Goal: Task Accomplishment & Management: Use online tool/utility

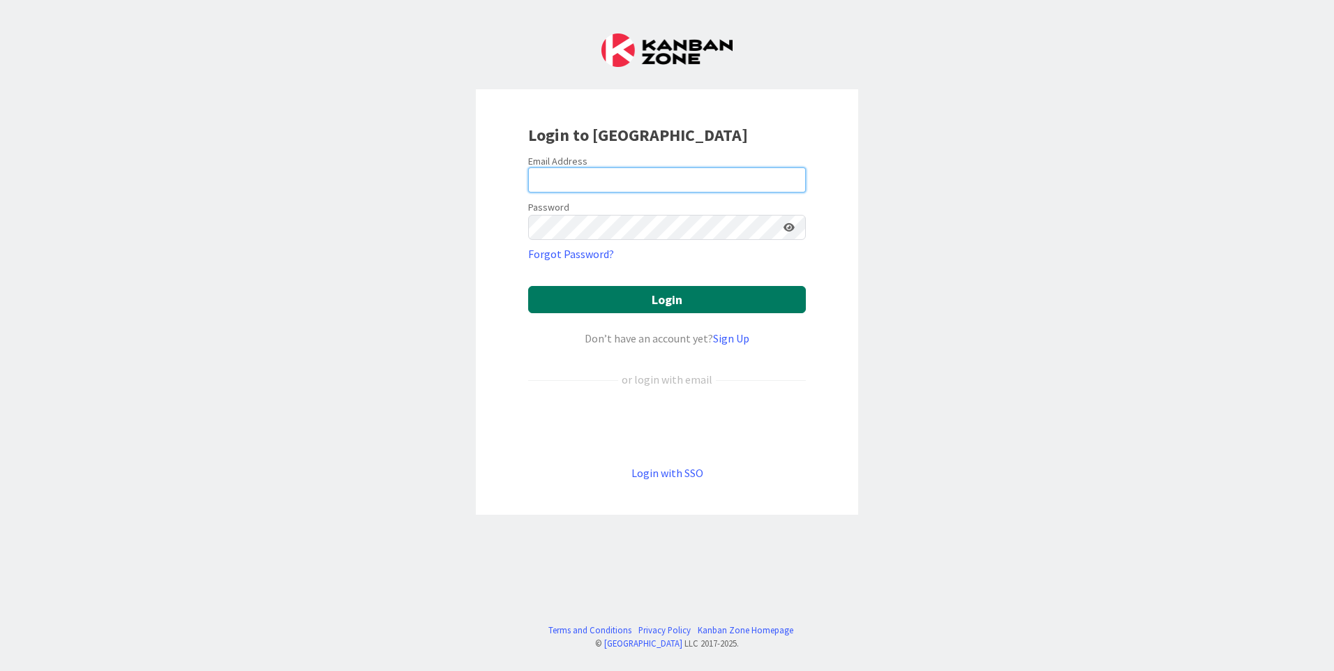
type input "[EMAIL_ADDRESS][DOMAIN_NAME]"
click at [587, 292] on button "Login" at bounding box center [667, 299] width 278 height 27
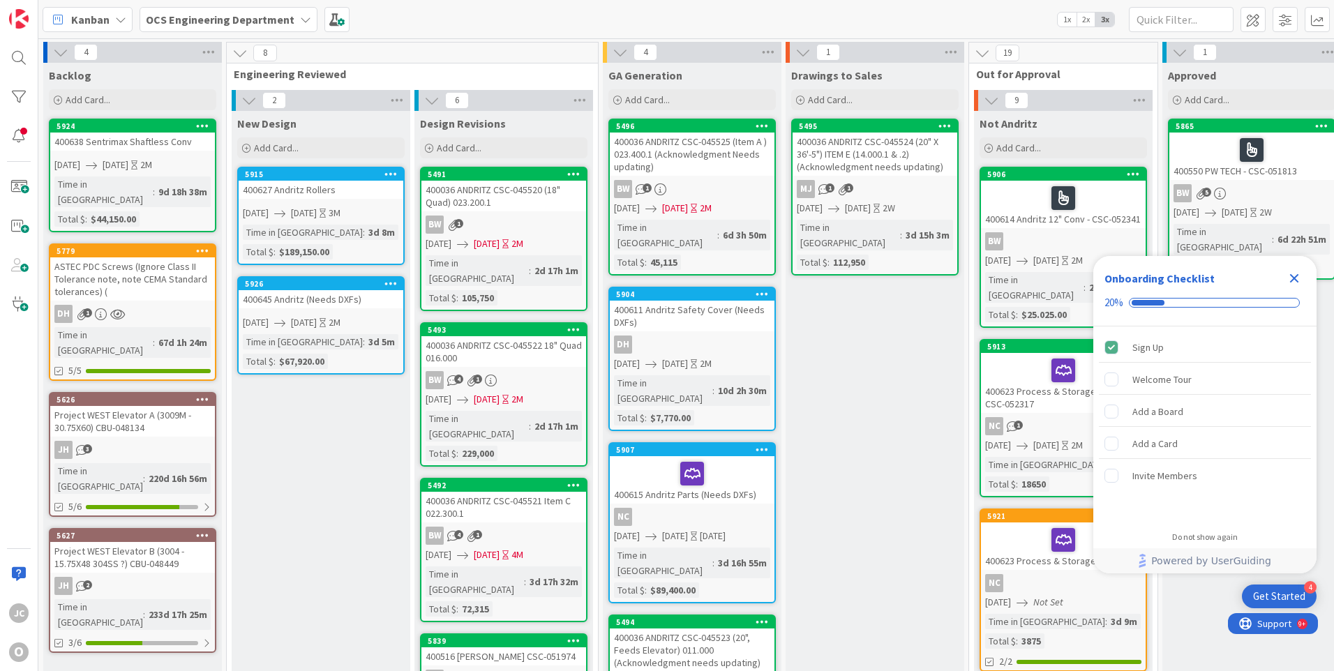
click at [1293, 276] on icon "Close Checklist" at bounding box center [1294, 278] width 9 height 9
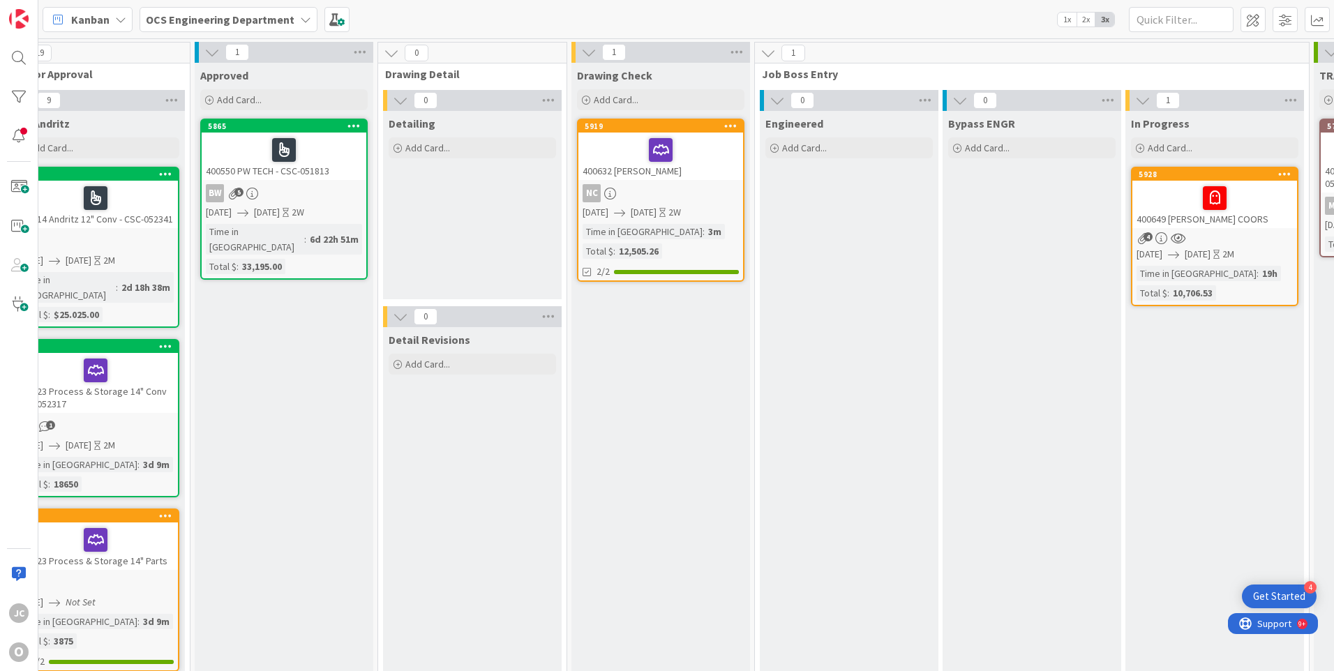
scroll to position [0, 971]
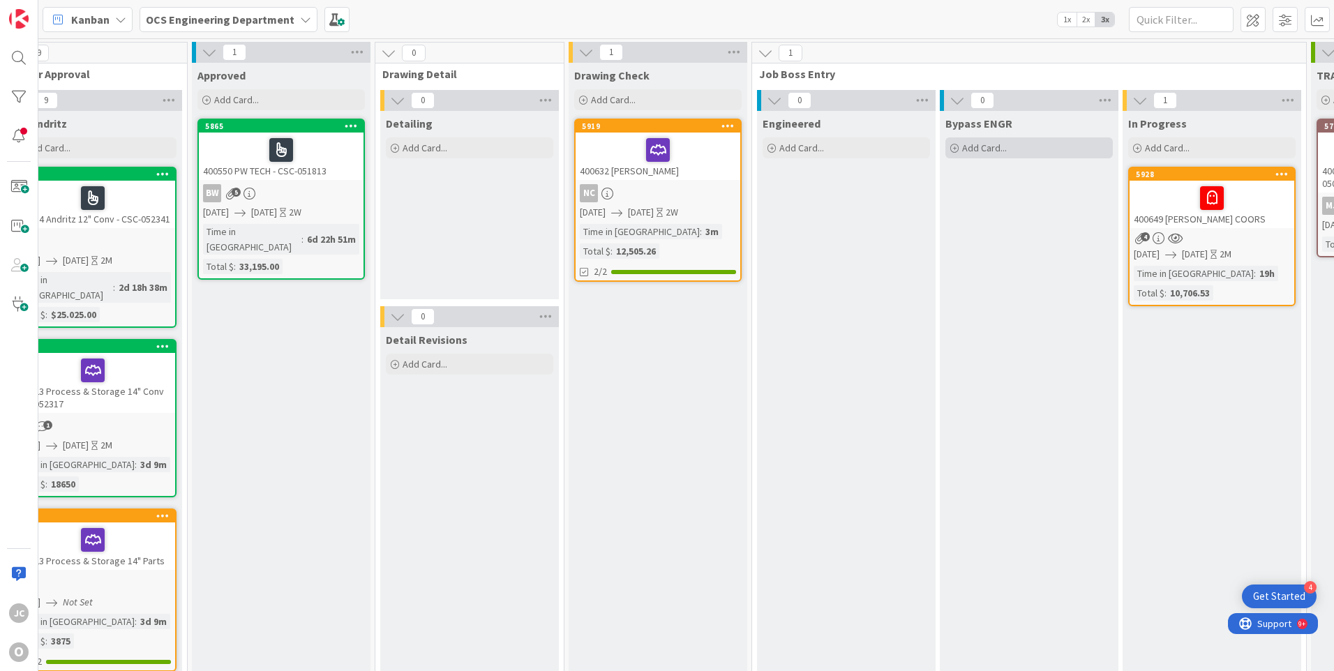
click at [955, 148] on icon at bounding box center [954, 148] width 8 height 8
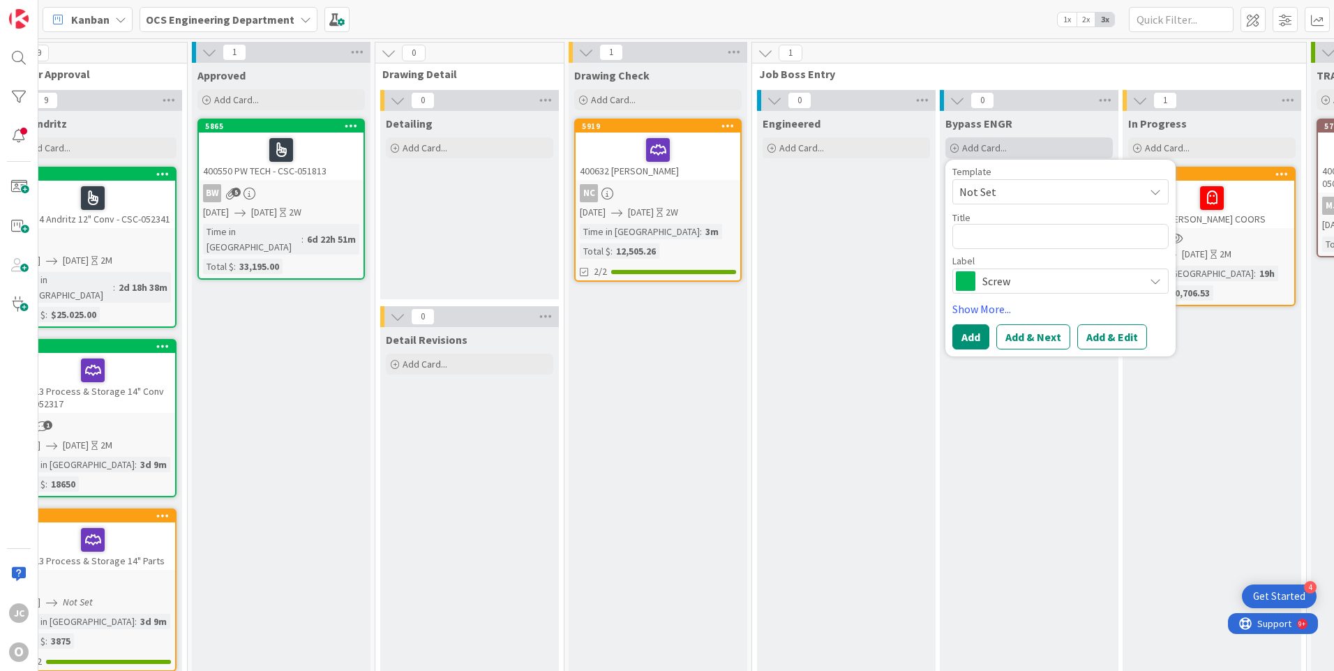
type textarea "x"
type textarea "4"
type textarea "x"
type textarea "40"
type textarea "x"
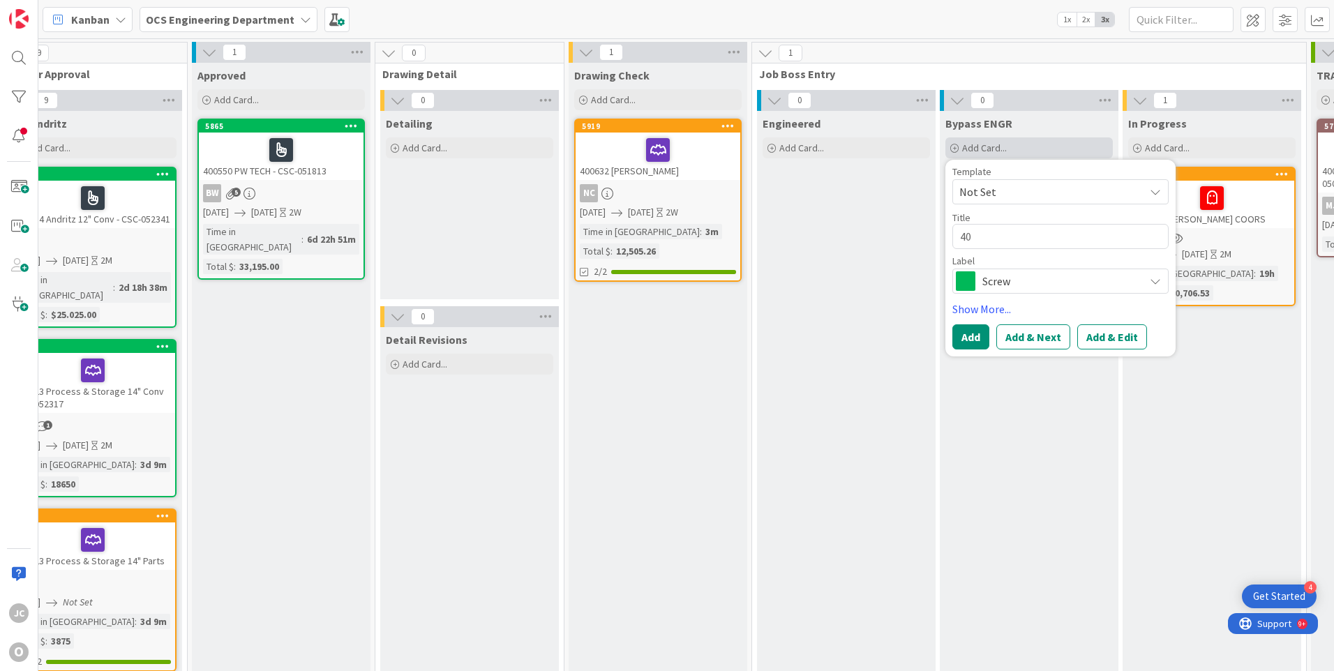
type textarea "400"
type textarea "x"
type textarea "4006"
type textarea "x"
type textarea "40065"
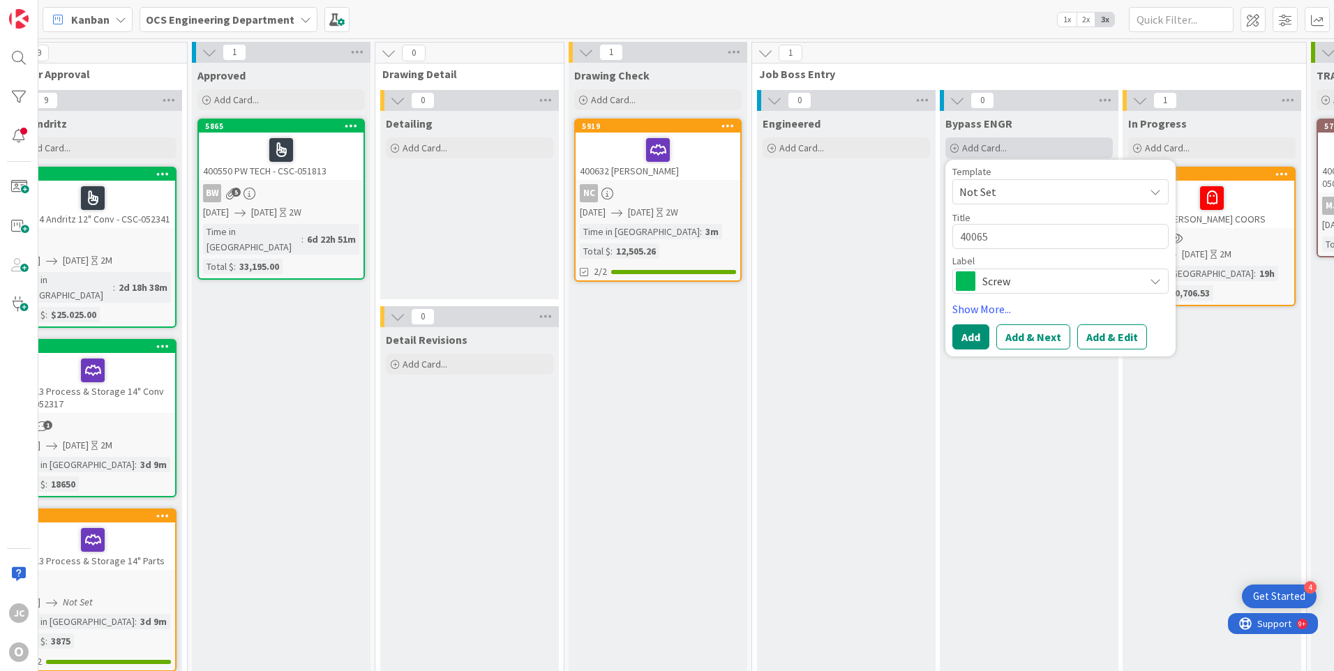
type textarea "x"
type textarea "400658"
type textarea "x"
type textarea "400658"
type textarea "x"
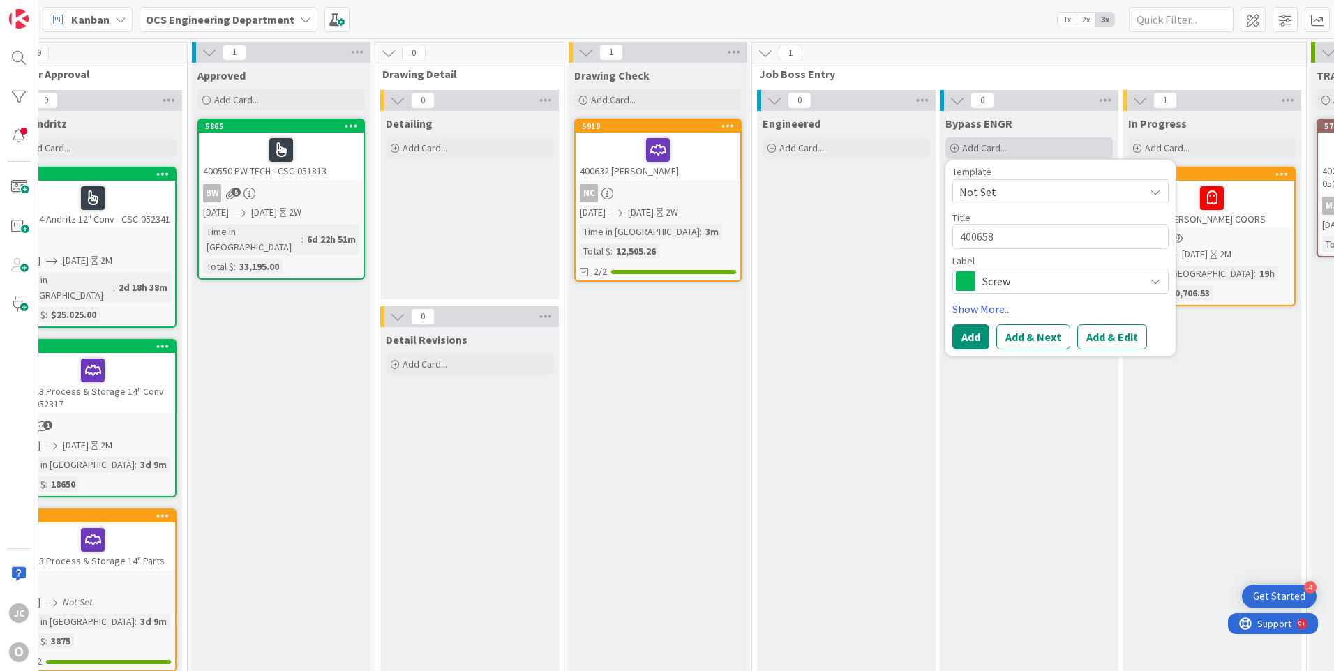
type textarea "400658 M"
type textarea "x"
type textarea "400658 MS"
type textarea "x"
type textarea "400658 MSD"
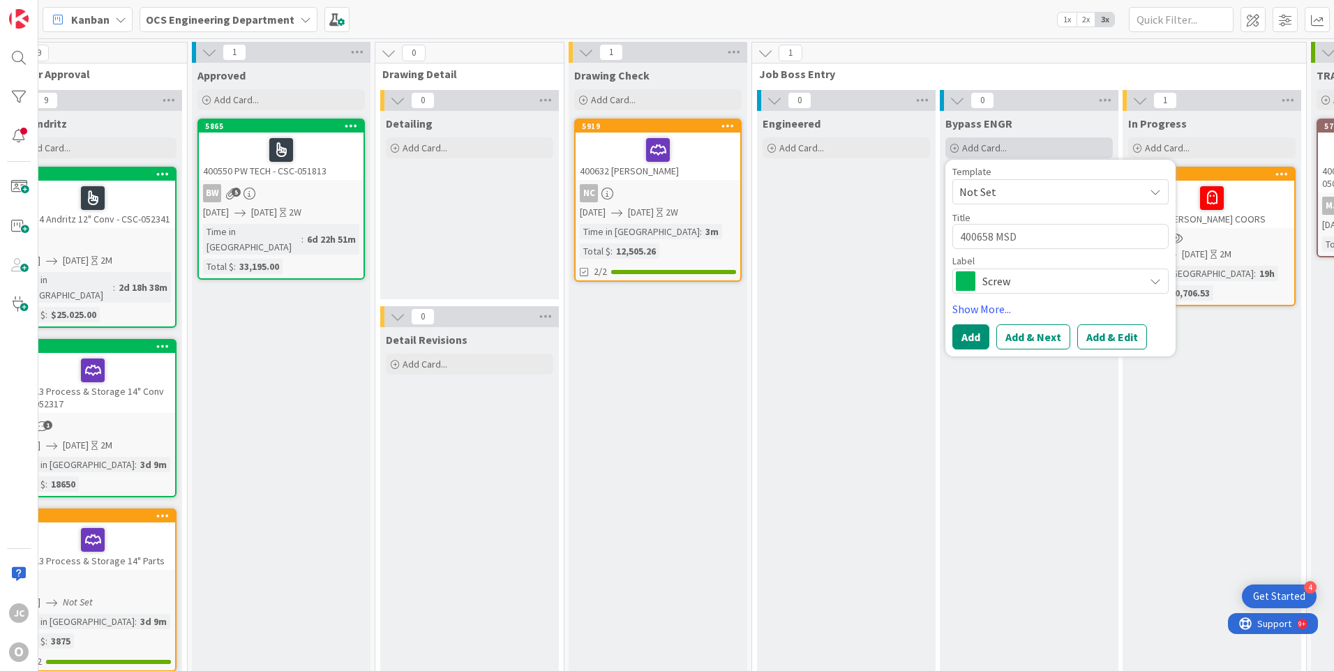
type textarea "x"
type textarea "400658 MSD"
type textarea "x"
type textarea "400658 MSD E"
type textarea "x"
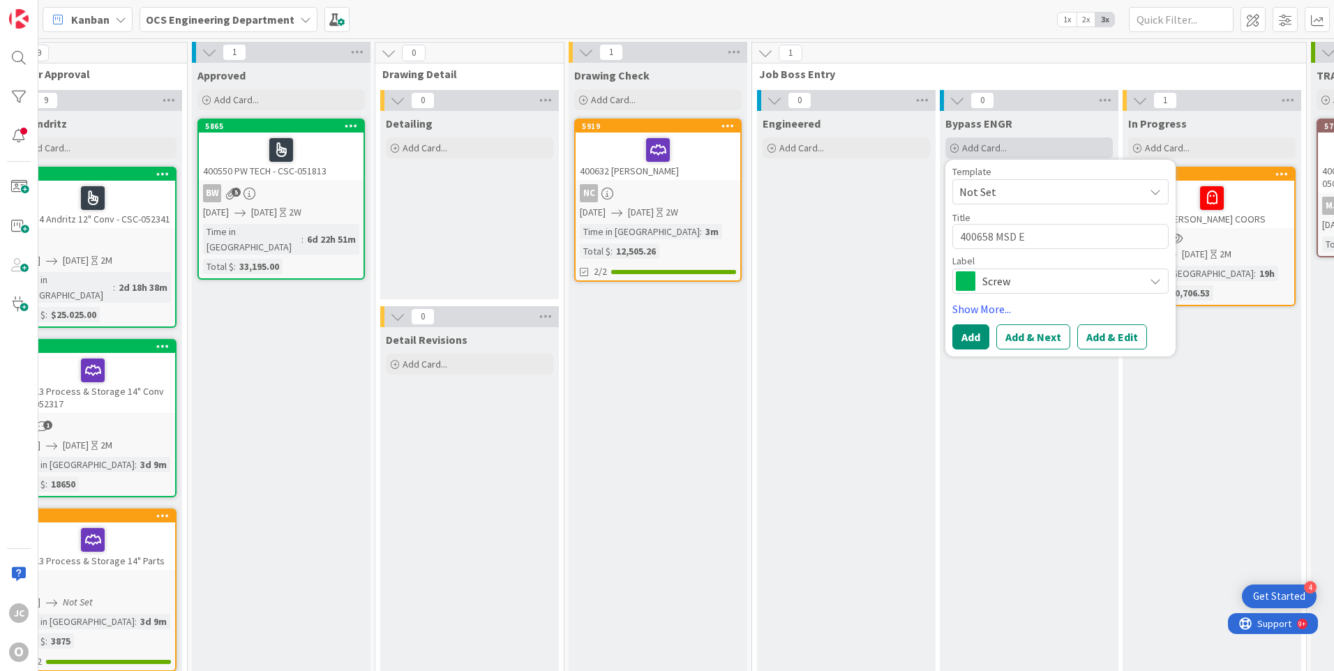
type textarea "400658 MSD EN"
type textarea "x"
type textarea "400658 MSD ENV"
type textarea "x"
type textarea "400658 MSD [PERSON_NAME]"
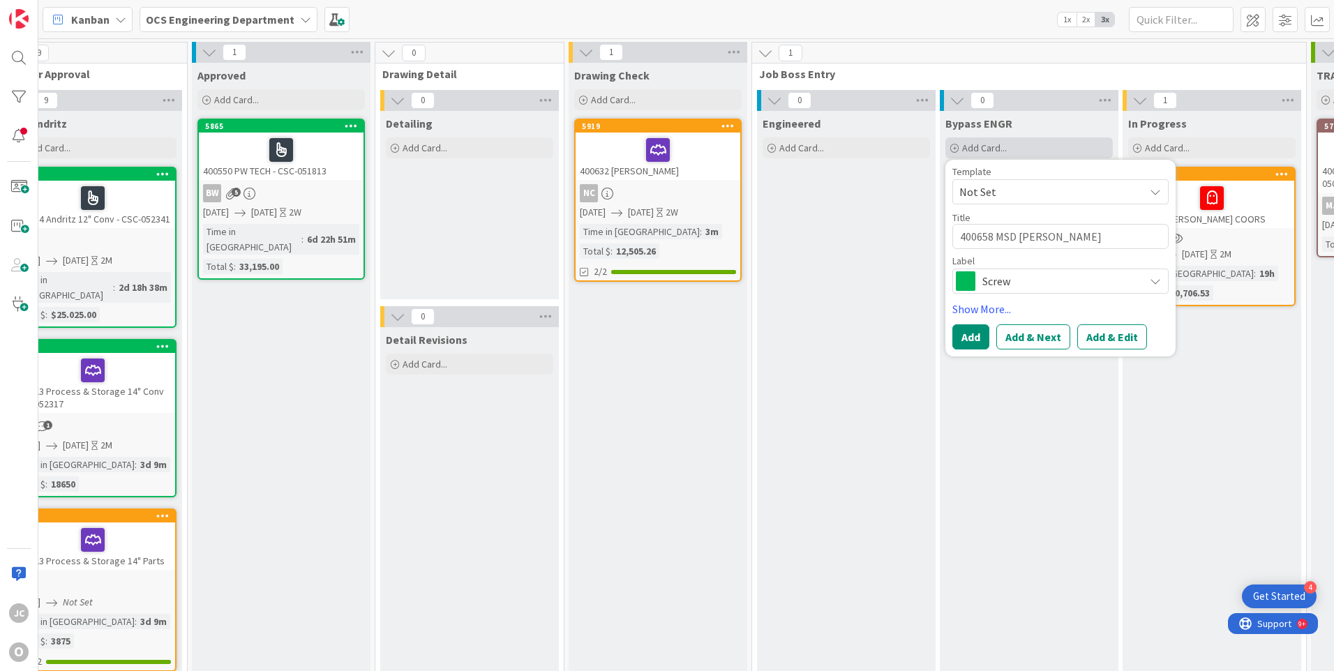
type textarea "x"
type textarea "400658 MSD [PERSON_NAME]"
type textarea "x"
type textarea "400658 MSD [PERSON_NAME]"
click at [1031, 285] on span "Screw" at bounding box center [1059, 281] width 155 height 20
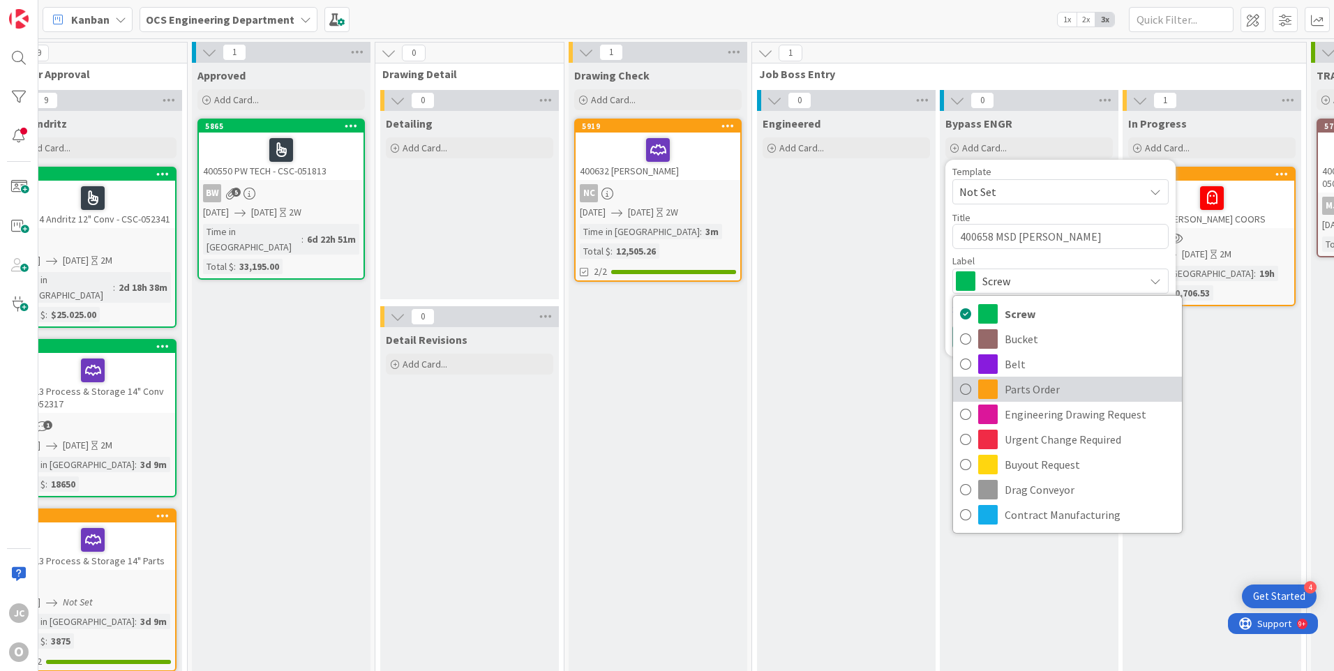
click at [1023, 394] on span "Parts Order" at bounding box center [1090, 389] width 170 height 21
type textarea "x"
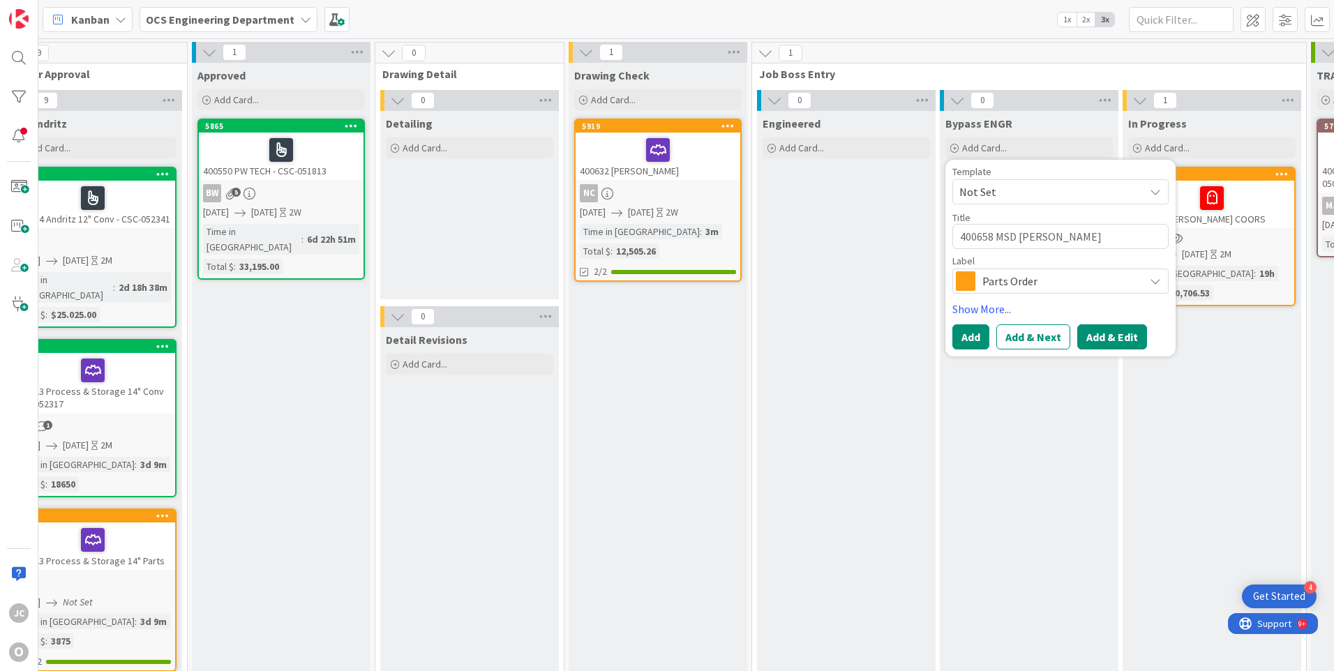
click at [1100, 335] on button "Add & Edit" at bounding box center [1112, 336] width 70 height 25
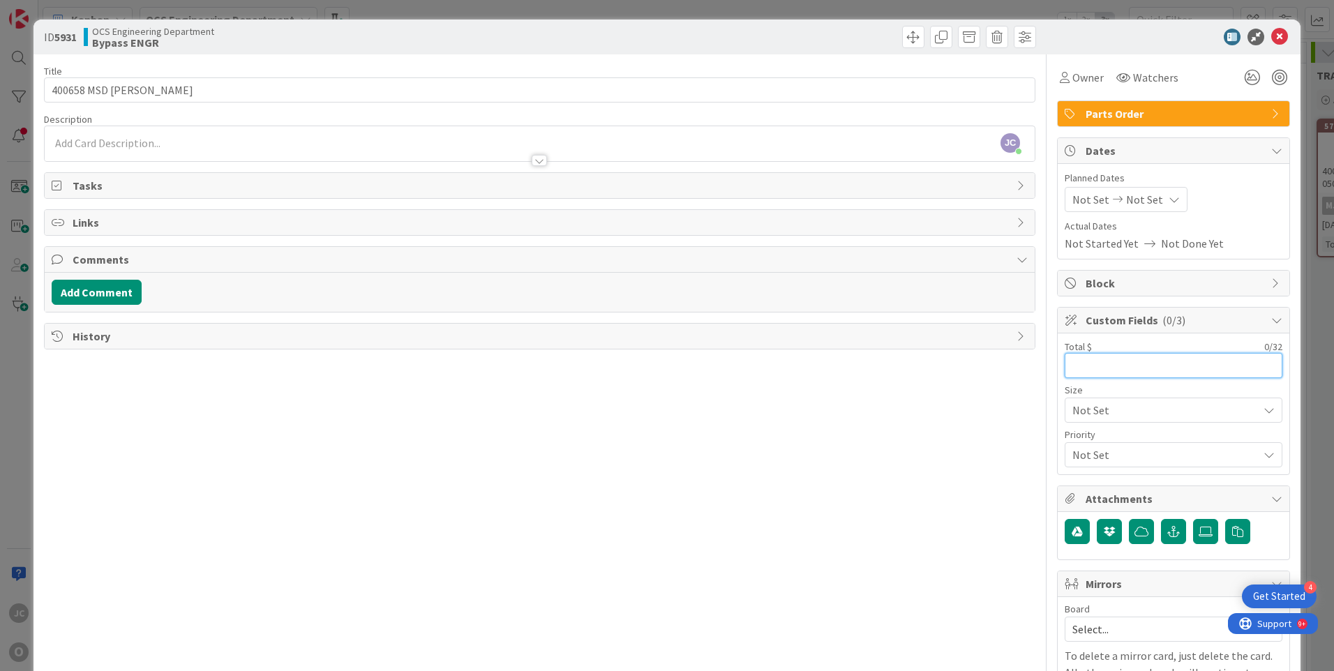
click at [1077, 370] on input "text" at bounding box center [1174, 365] width 218 height 25
type input "1,873.00"
click at [1199, 527] on icon at bounding box center [1206, 531] width 14 height 11
click at [1193, 519] on input "file" at bounding box center [1193, 519] width 0 height 0
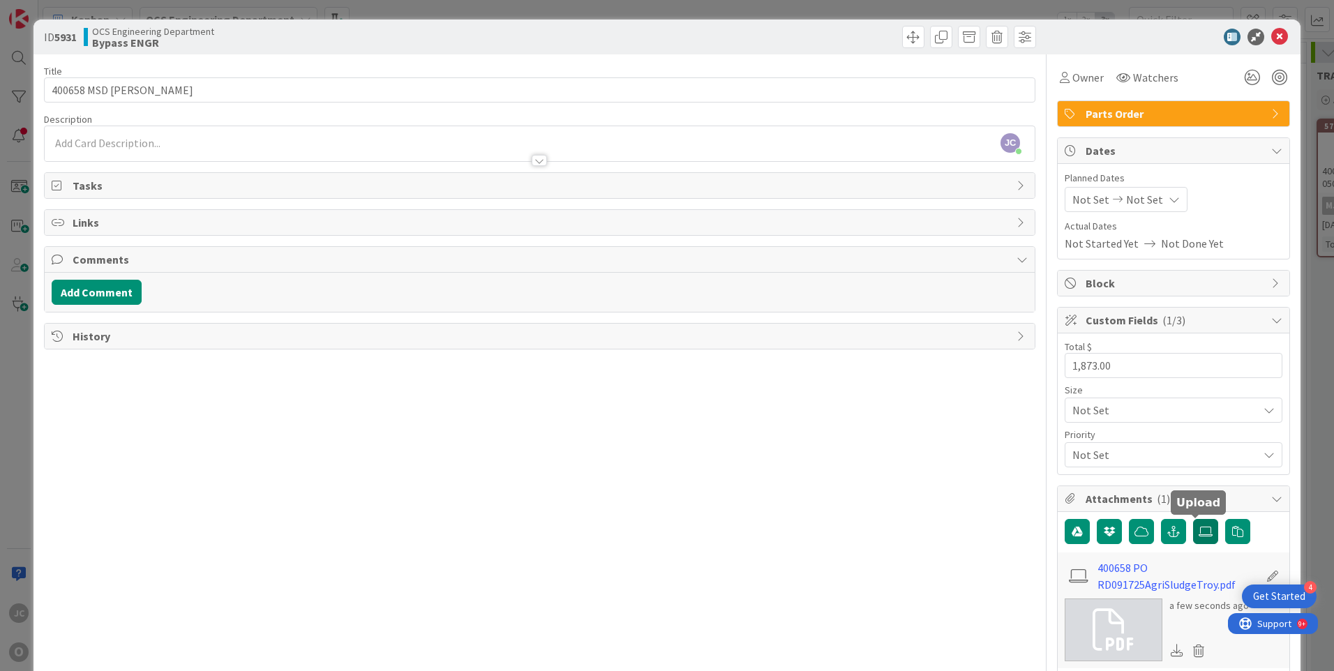
click at [1199, 530] on icon at bounding box center [1206, 531] width 14 height 11
click at [1193, 519] on input "file" at bounding box center [1193, 519] width 0 height 0
click at [1199, 532] on icon at bounding box center [1206, 531] width 14 height 11
click at [1193, 519] on input "file" at bounding box center [1193, 519] width 0 height 0
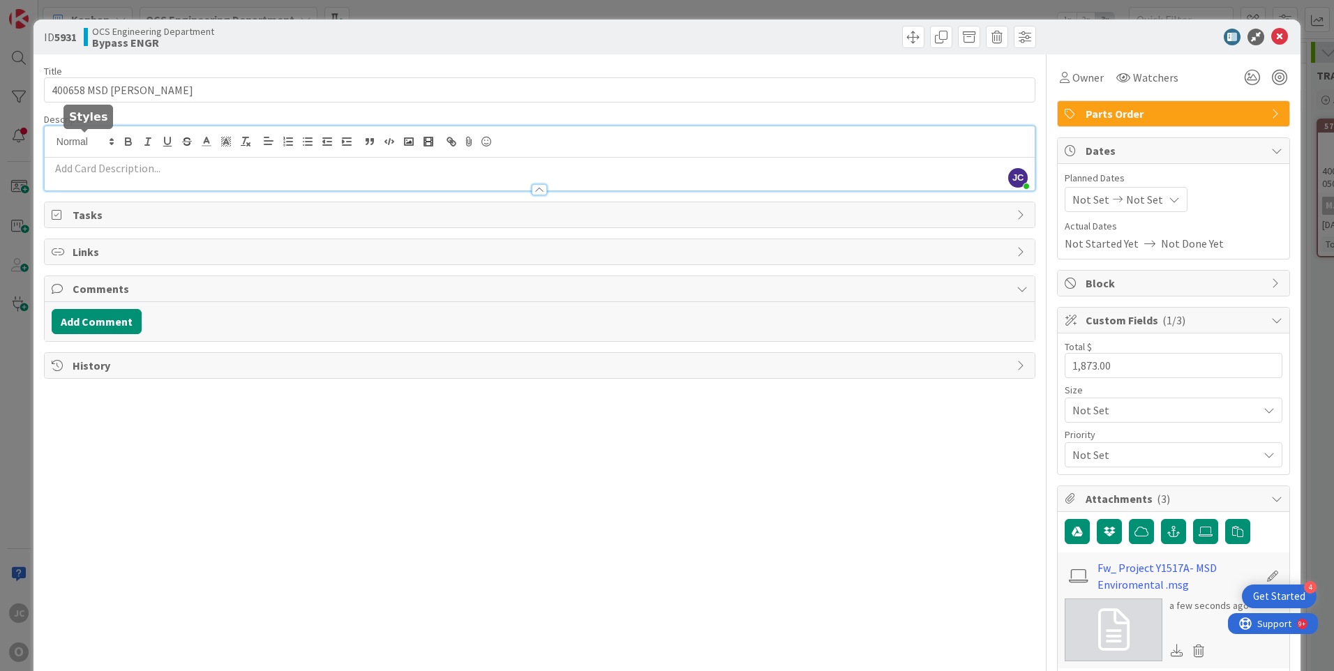
click at [72, 138] on div "[PERSON_NAME] just joined" at bounding box center [540, 158] width 990 height 64
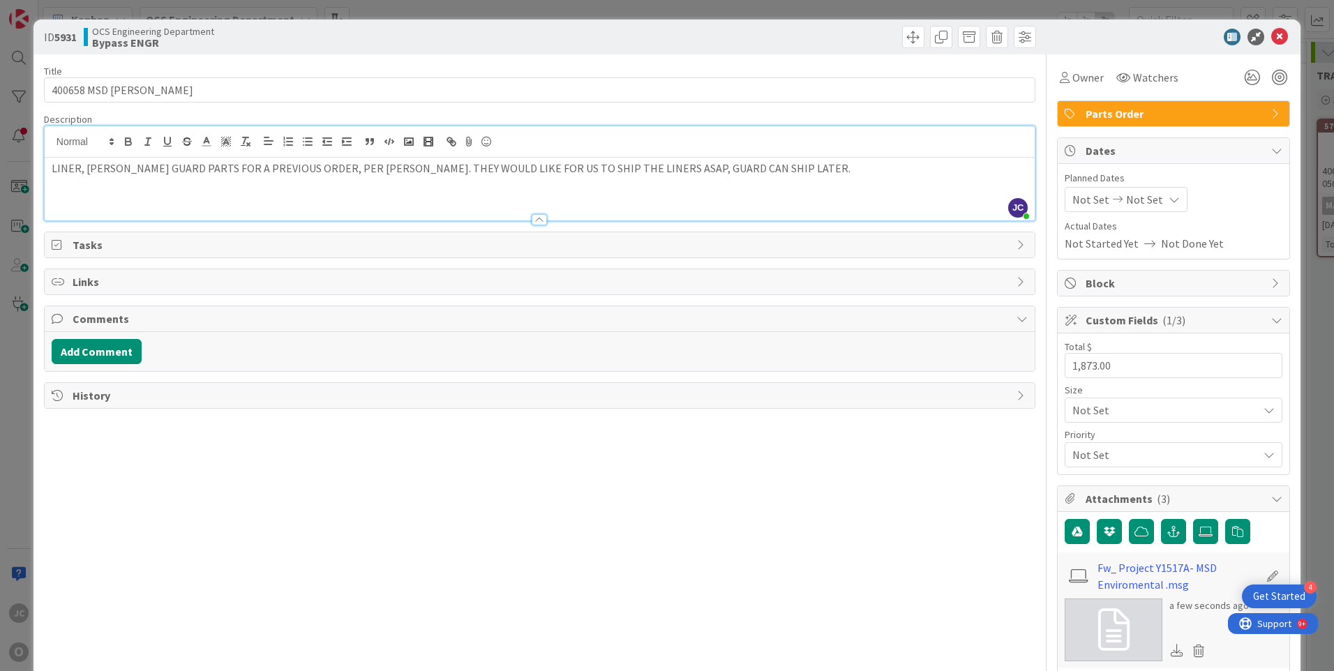
click at [108, 170] on p "LINER, [PERSON_NAME] GUARD PARTS FOR A PREVIOUS ORDER, PER [PERSON_NAME]. THEY …" at bounding box center [540, 168] width 976 height 16
click at [142, 168] on p "LINER, BELT GUARD PARTS FOR A PREVIOUS ORDER, PER [PERSON_NAME]. THEY WOULD LIK…" at bounding box center [540, 168] width 976 height 16
click at [1133, 75] on span "Watchers" at bounding box center [1155, 77] width 45 height 17
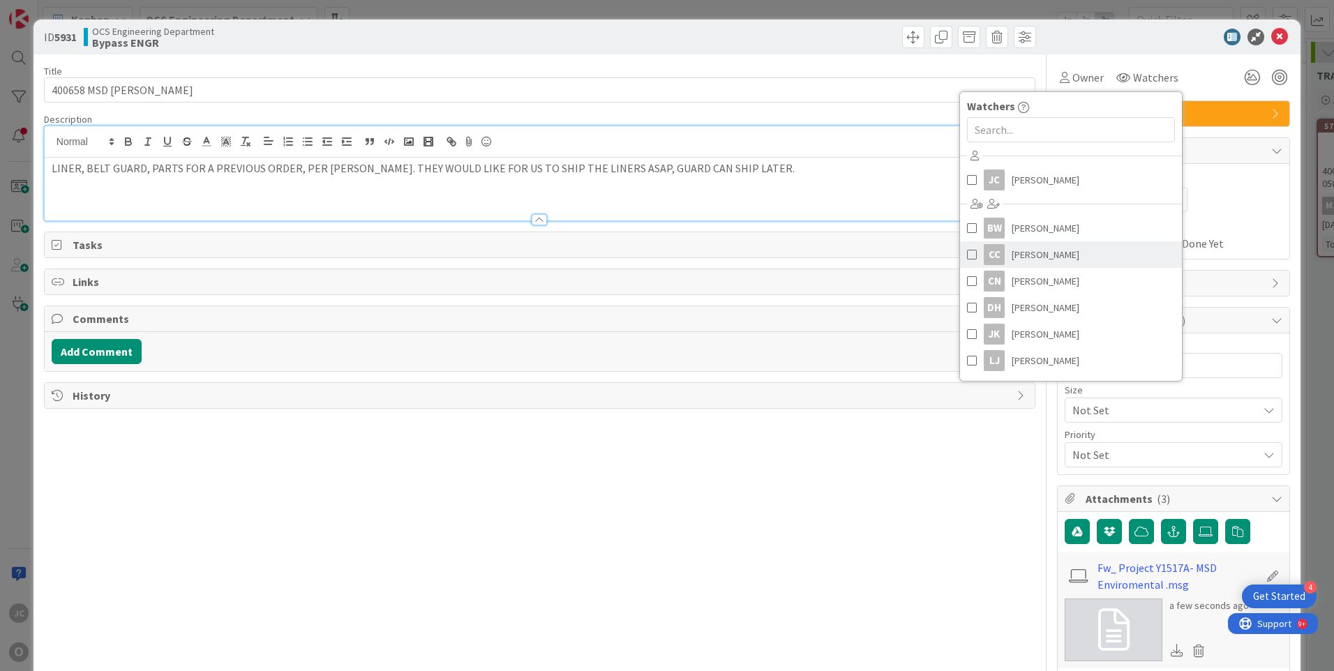
click at [1024, 253] on span "[PERSON_NAME]" at bounding box center [1046, 254] width 68 height 21
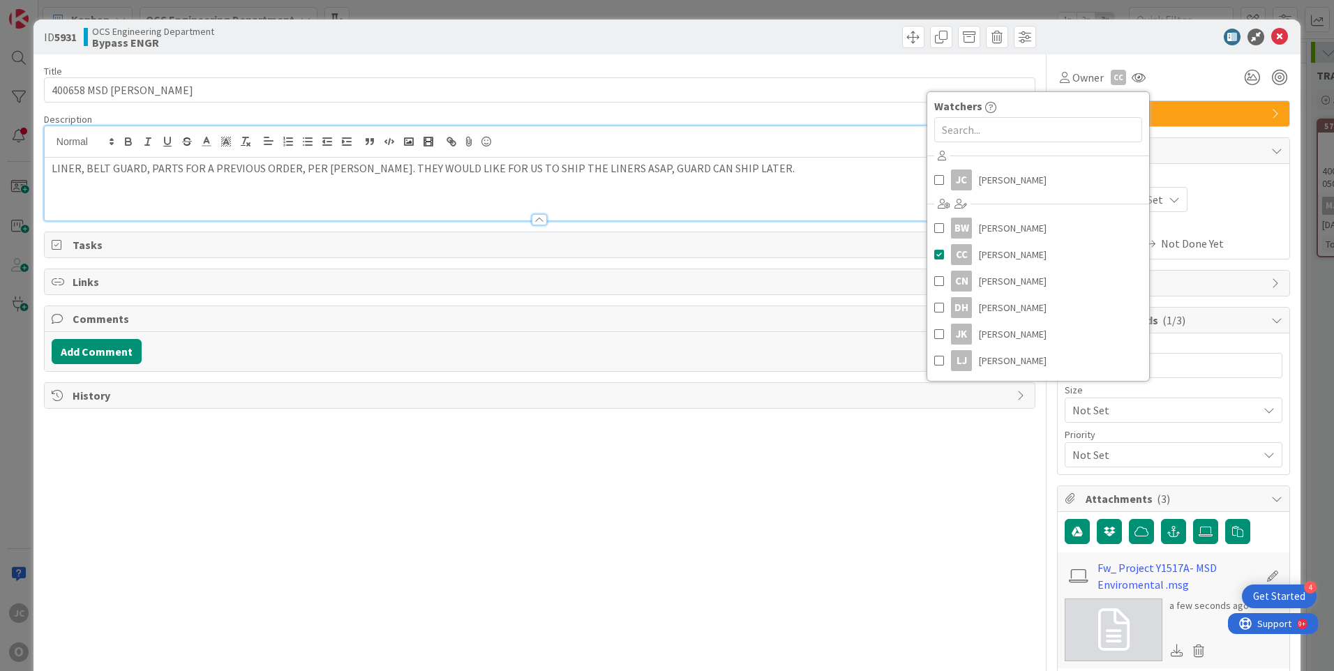
click at [1248, 199] on div "Not Set Not Set" at bounding box center [1174, 199] width 218 height 25
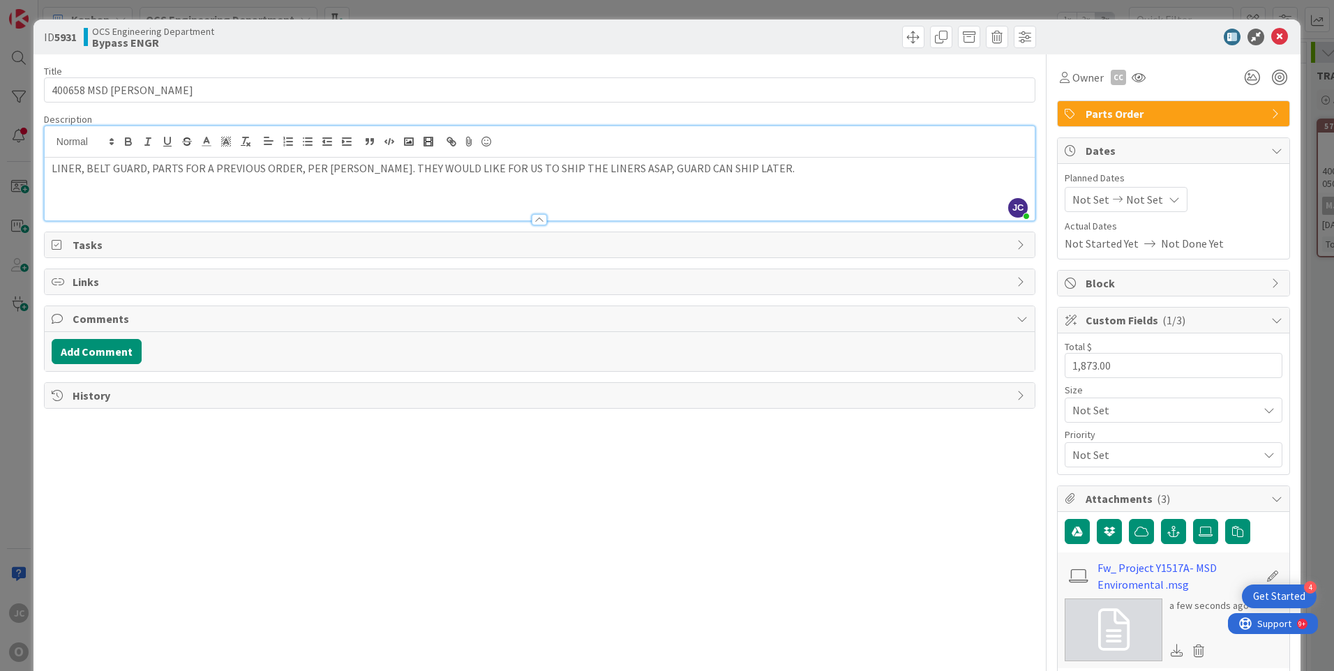
click at [1091, 198] on span "Not Set" at bounding box center [1090, 199] width 37 height 17
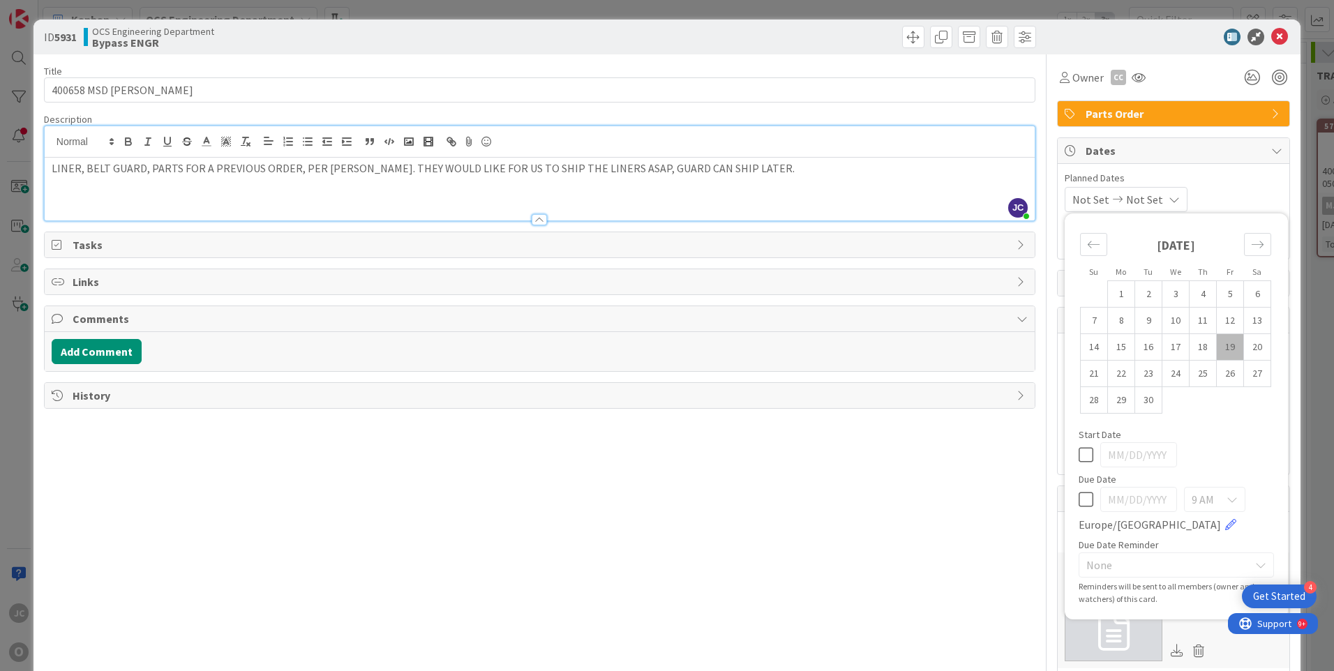
click at [1219, 340] on td "19" at bounding box center [1230, 347] width 27 height 27
type input "[DATE]"
click at [1171, 197] on icon at bounding box center [1170, 199] width 11 height 11
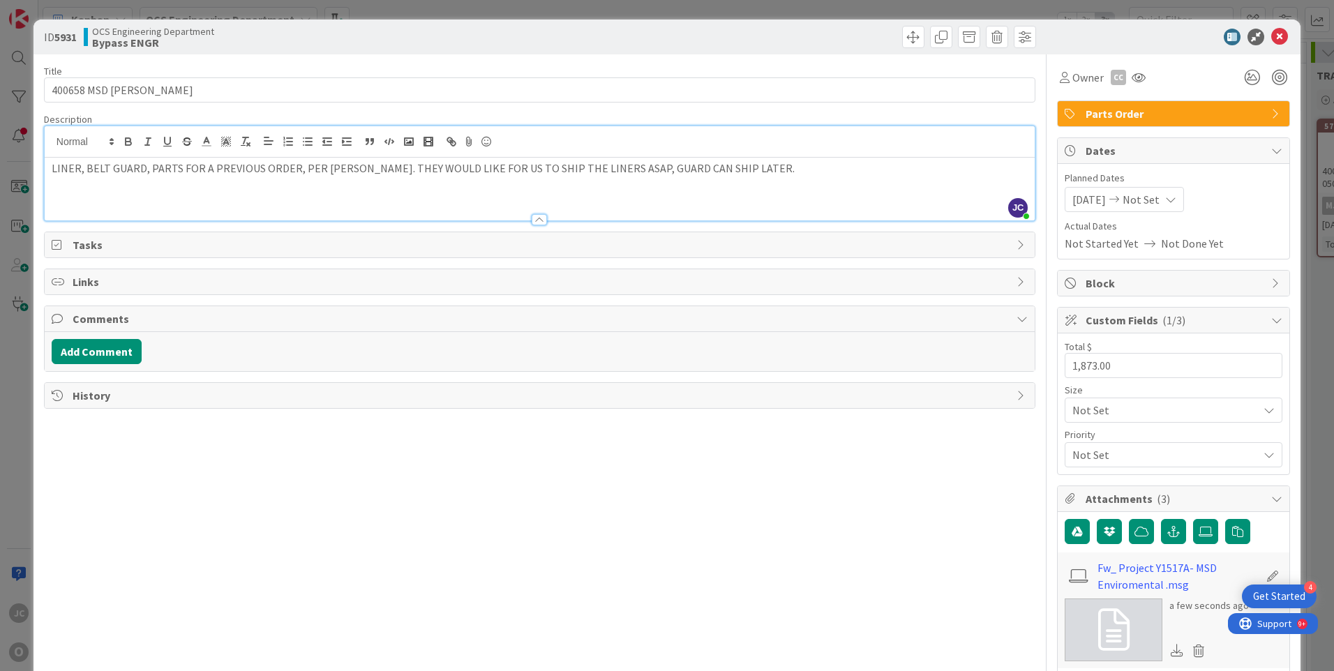
click at [1175, 203] on icon at bounding box center [1170, 199] width 11 height 11
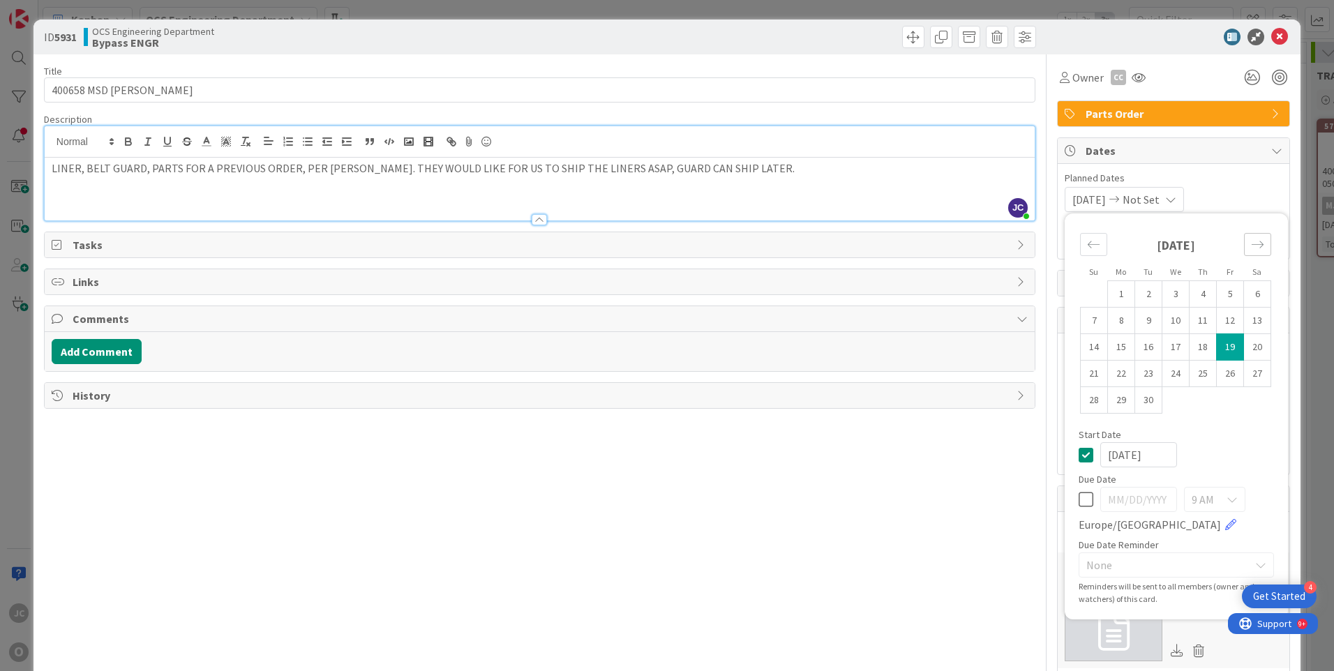
click at [1251, 246] on icon "Move forward to switch to the next month." at bounding box center [1257, 244] width 13 height 13
click at [1220, 292] on td "3" at bounding box center [1230, 294] width 27 height 27
type input "[DATE]"
click at [955, 482] on div "Title 17 / 128 400658 MSD ENVIRO Description [PERSON_NAME] joined 2 m ago LINER…" at bounding box center [539, 578] width 991 height 1049
